Goal: Use online tool/utility: Utilize a website feature to perform a specific function

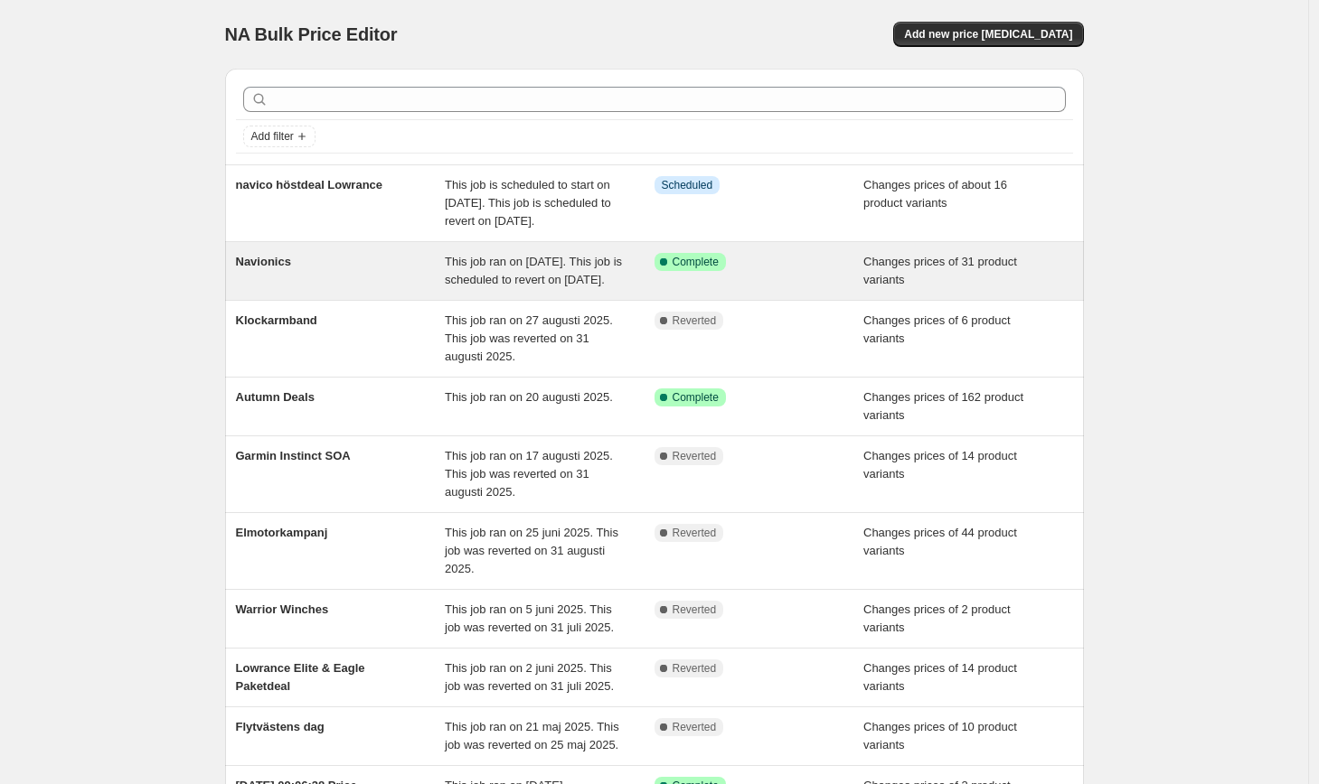
click at [410, 289] on div "Navionics" at bounding box center [341, 271] width 210 height 36
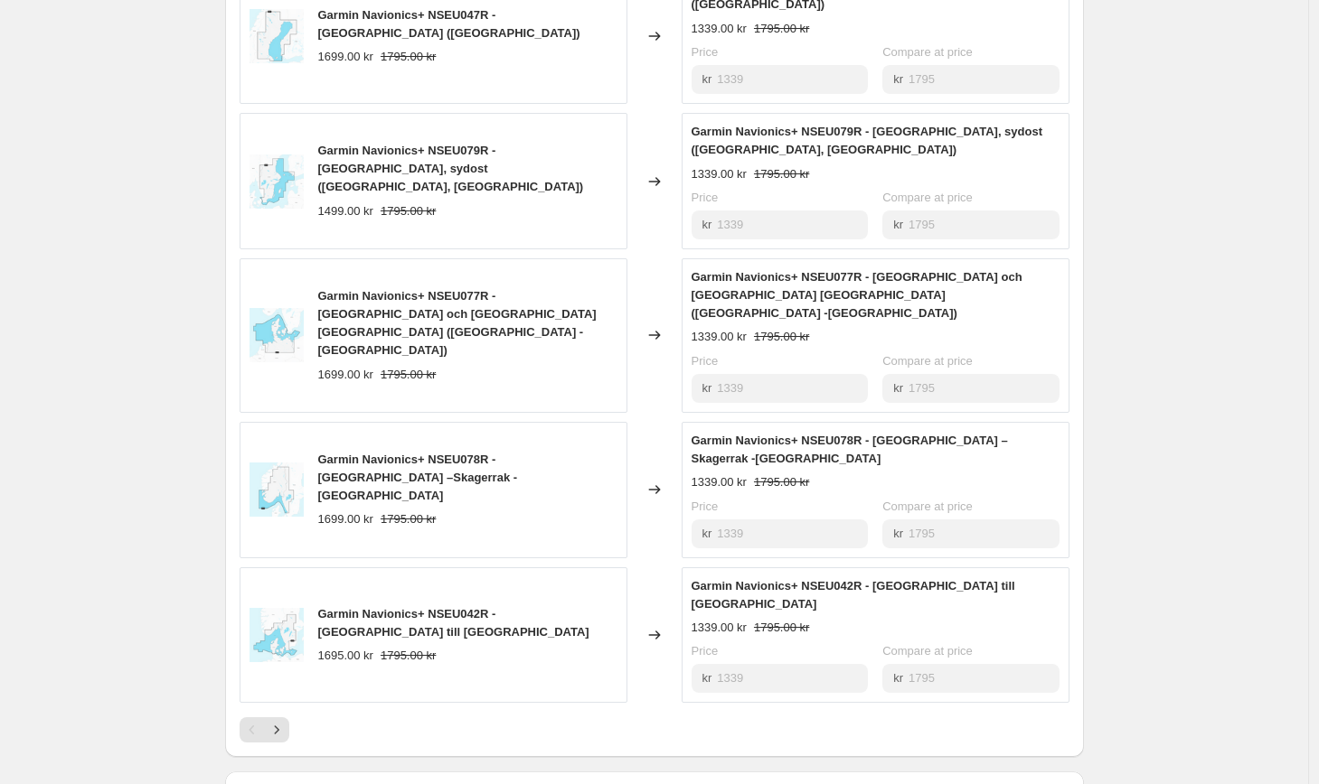
scroll to position [868, 0]
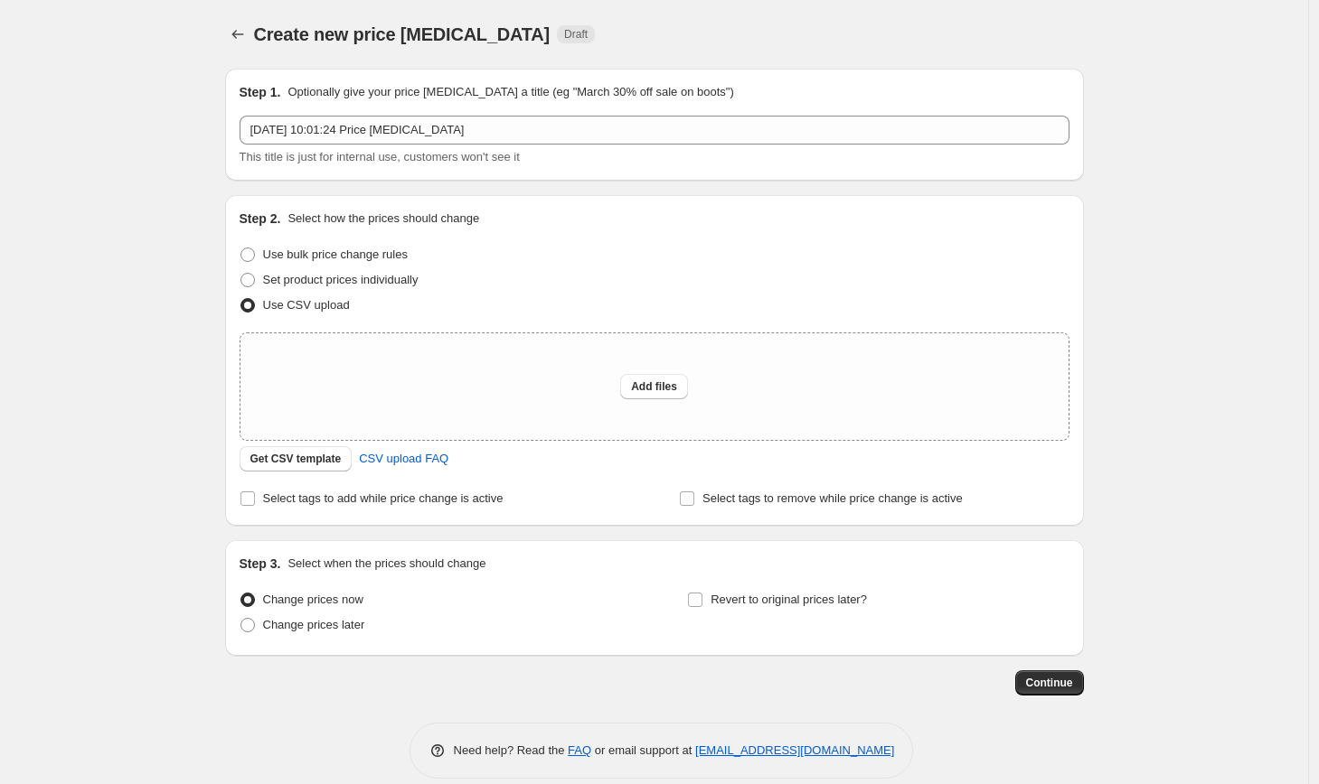
scroll to position [22, 0]
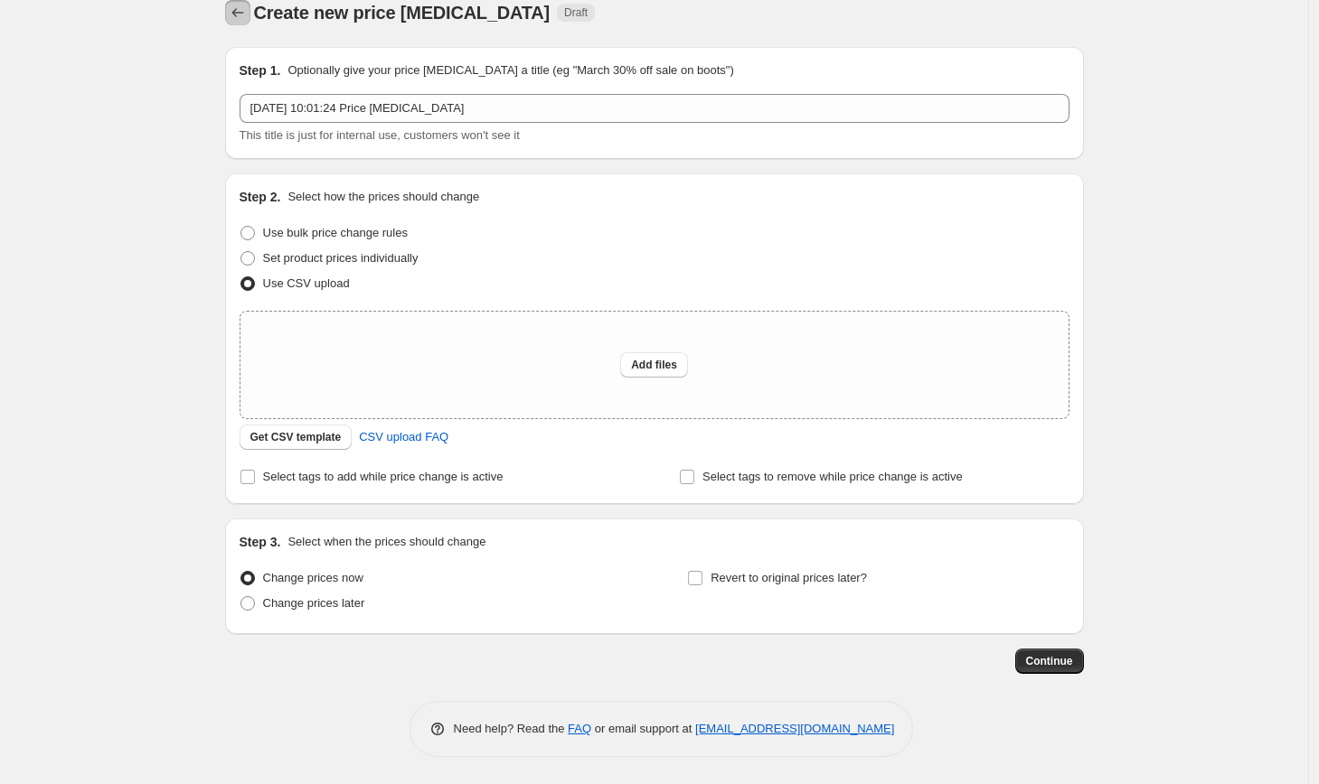
click at [246, 0] on button "Price change jobs" at bounding box center [237, 12] width 25 height 25
